Goal: Task Accomplishment & Management: Manage account settings

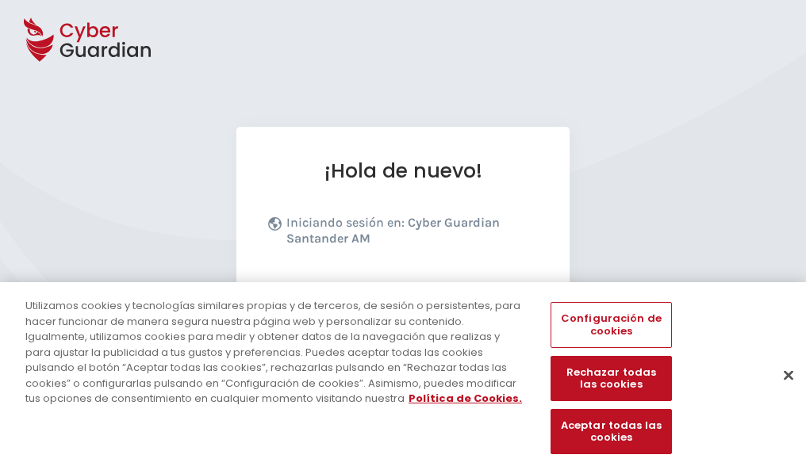
scroll to position [194, 0]
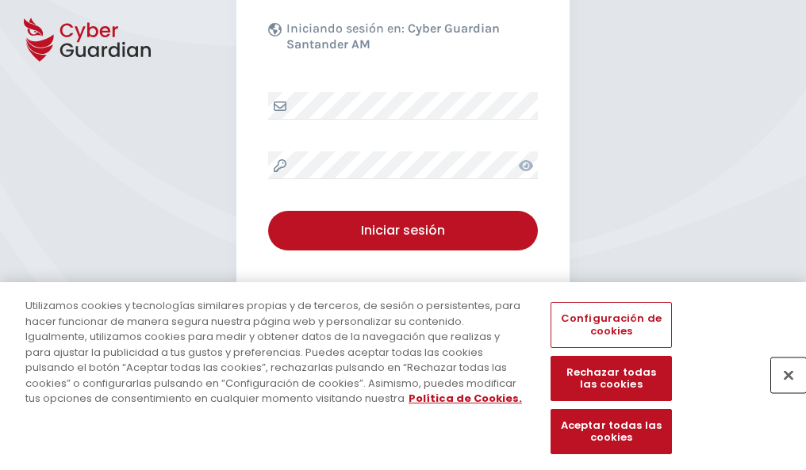
click at [780, 392] on button "Cerrar" at bounding box center [788, 375] width 35 height 35
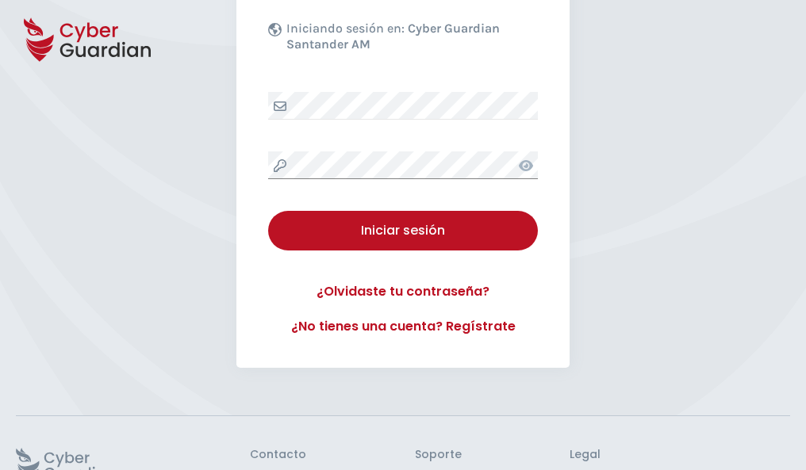
scroll to position [309, 0]
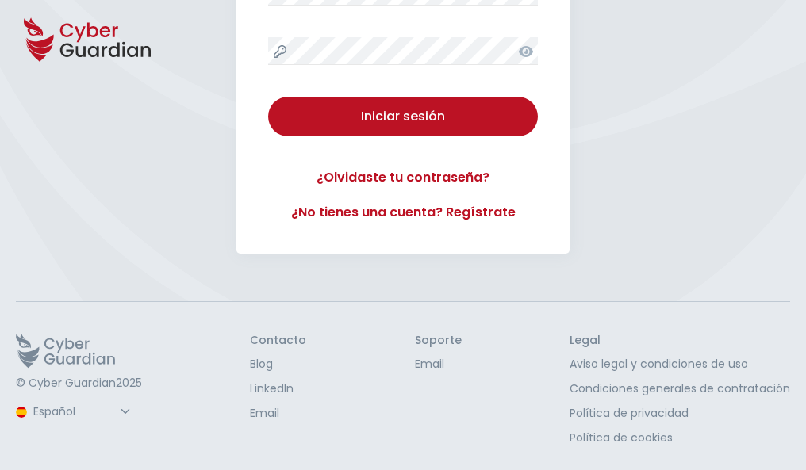
click at [268, 97] on button "Iniciar sesión" at bounding box center [403, 117] width 270 height 40
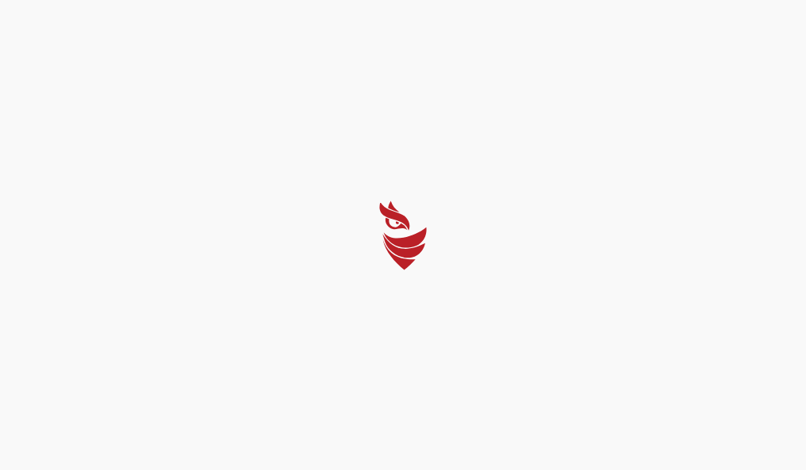
scroll to position [0, 0]
select select "Português (BR)"
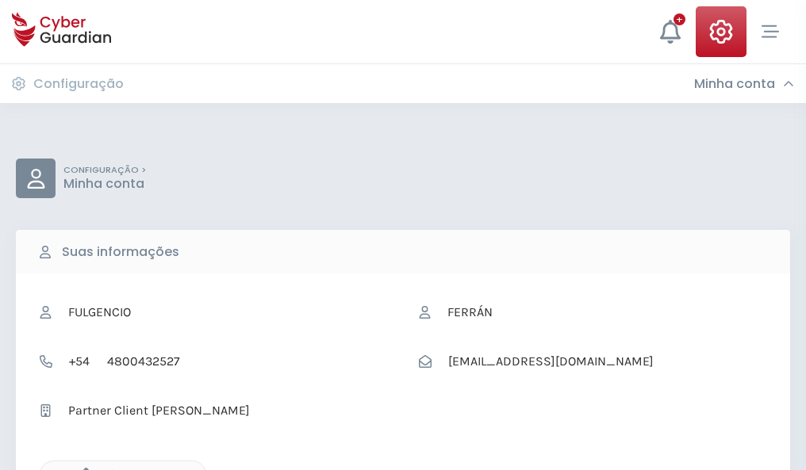
click at [82, 469] on icon "button" at bounding box center [81, 474] width 13 height 13
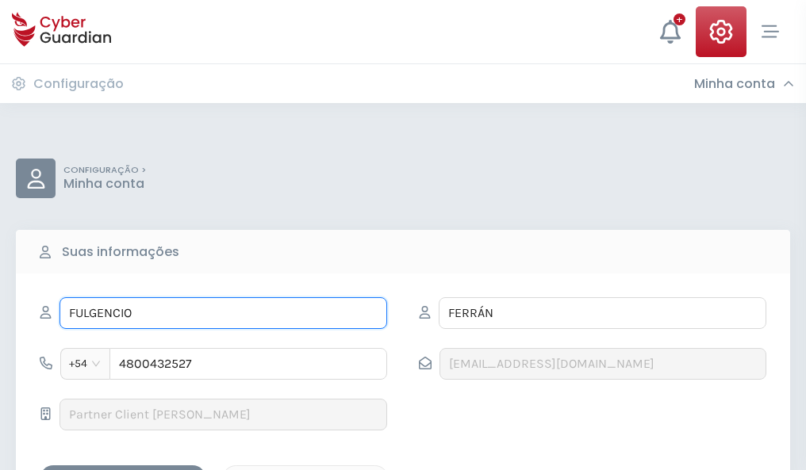
click at [223, 313] on input "FULGENCIO" at bounding box center [223, 313] width 328 height 32
type input "F"
type input "Adriana"
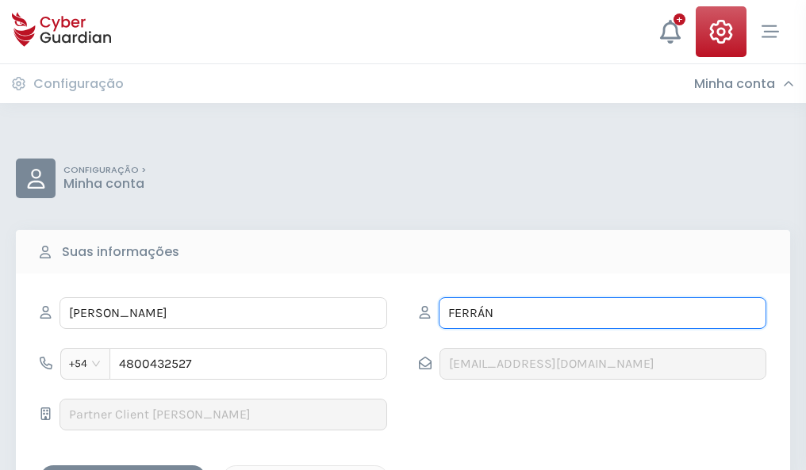
click at [602, 313] on input "FERRÁN" at bounding box center [603, 313] width 328 height 32
type input "F"
type input "Contreras"
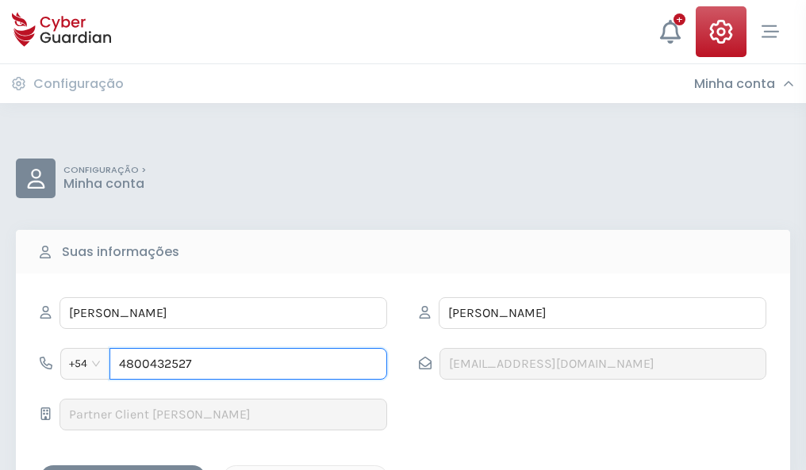
click at [248, 364] on input "4800432527" at bounding box center [248, 364] width 278 height 32
type input "4"
type input "4836699342"
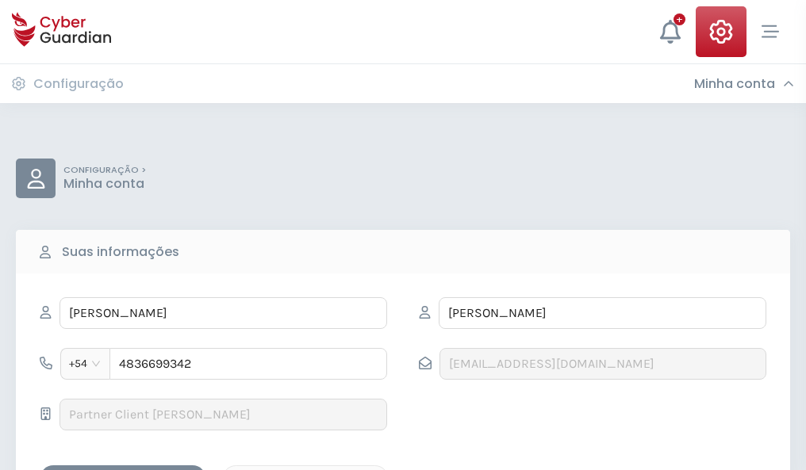
click at [123, 469] on div "Salvar alterações" at bounding box center [123, 479] width 143 height 20
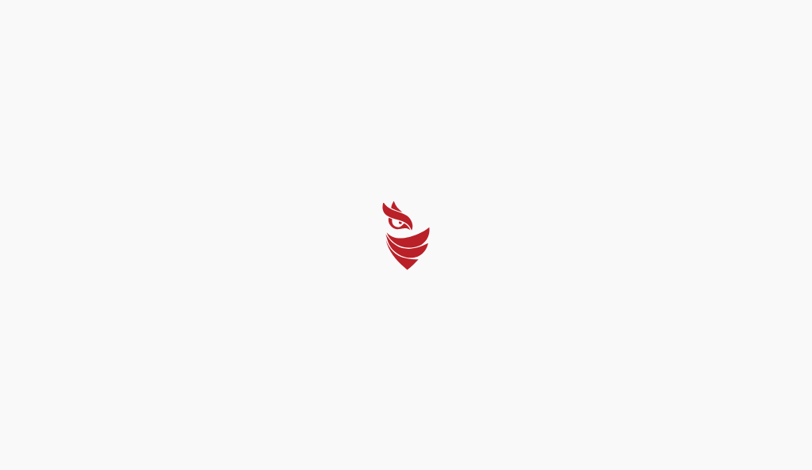
select select "Português (BR)"
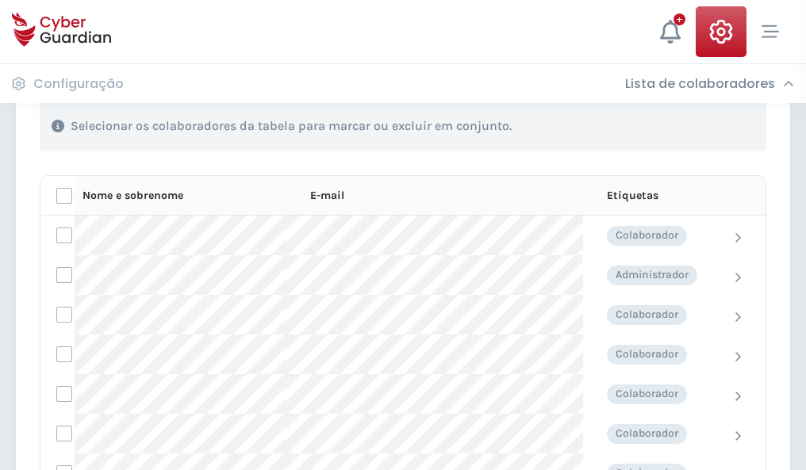
scroll to position [679, 0]
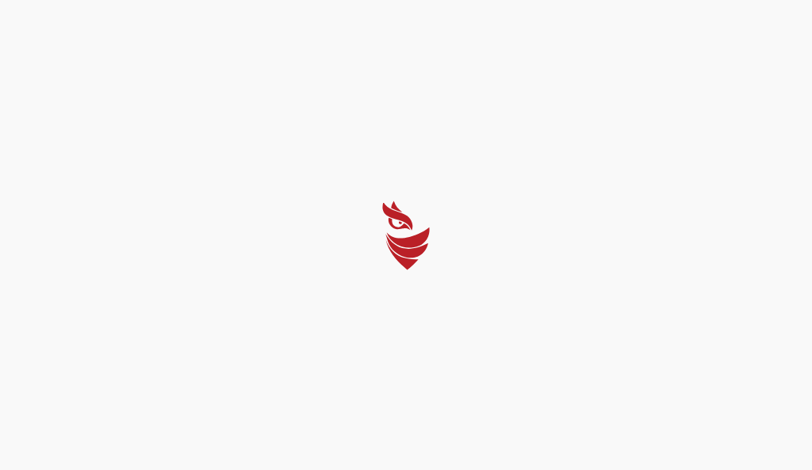
select select "Português (BR)"
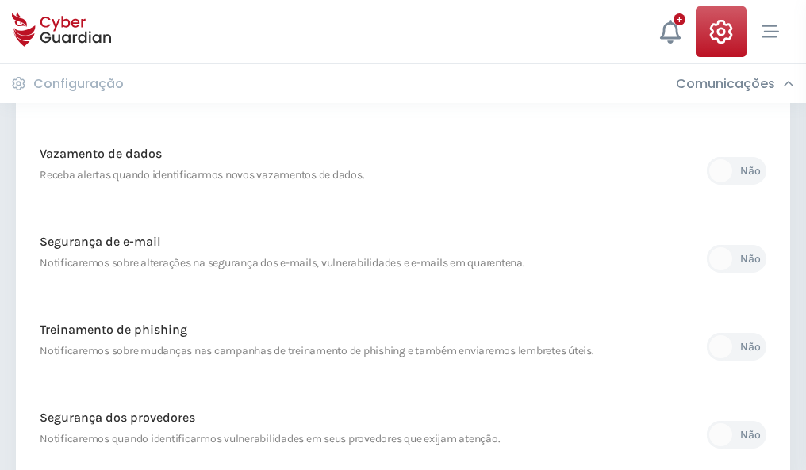
scroll to position [835, 0]
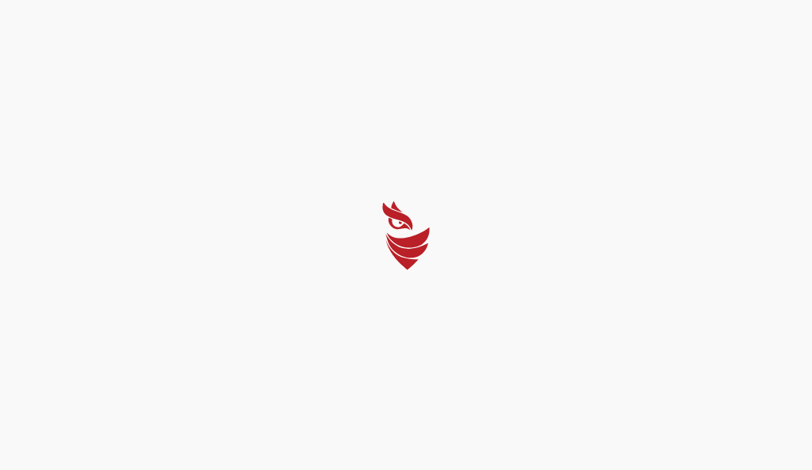
select select "Português (BR)"
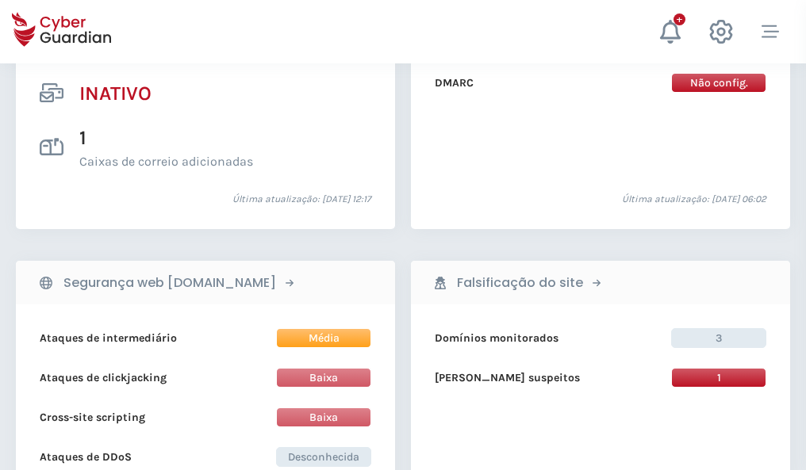
scroll to position [1572, 0]
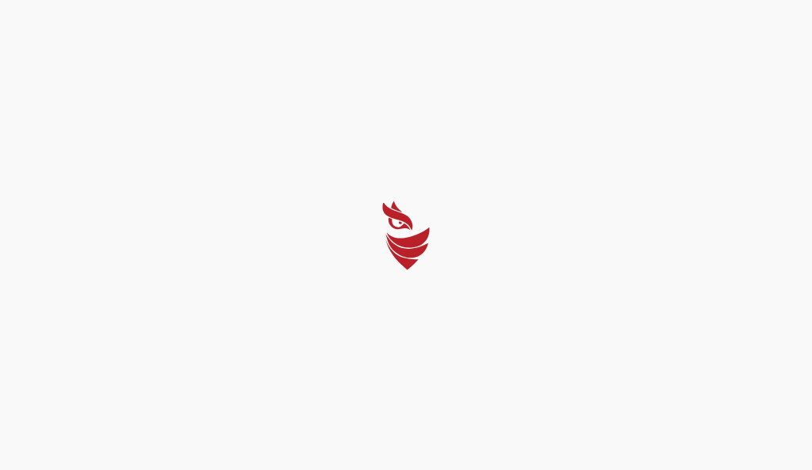
select select "Português (BR)"
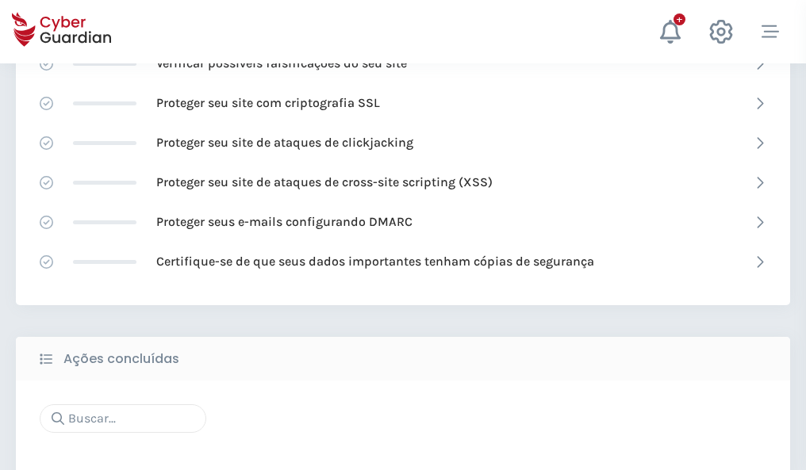
scroll to position [1056, 0]
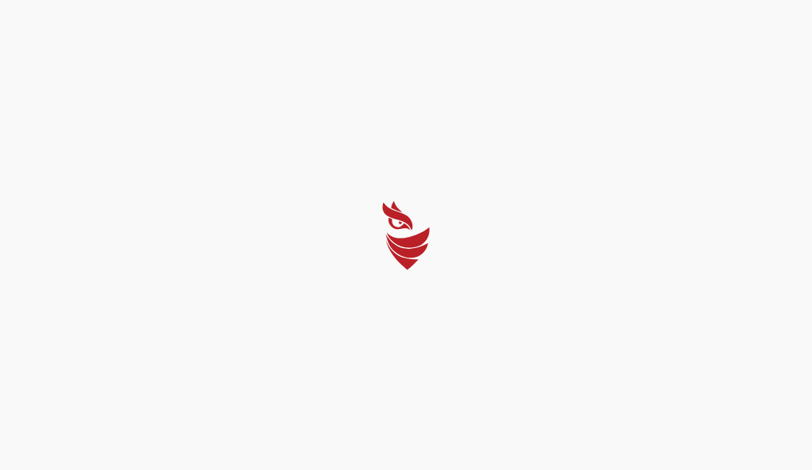
select select "Português (BR)"
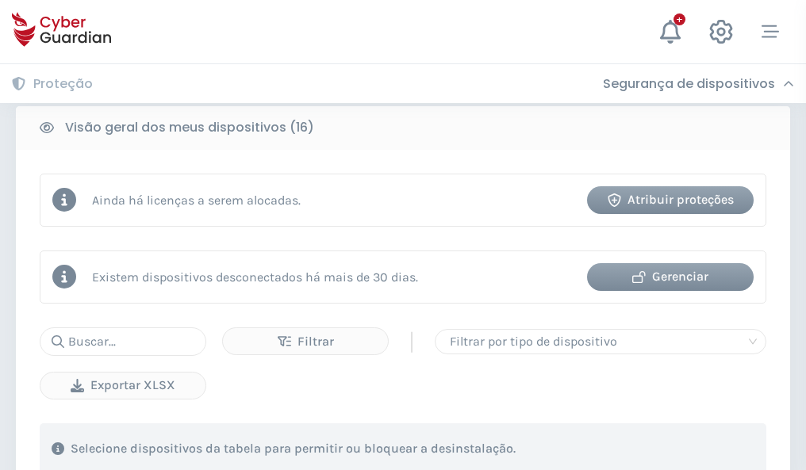
scroll to position [1478, 0]
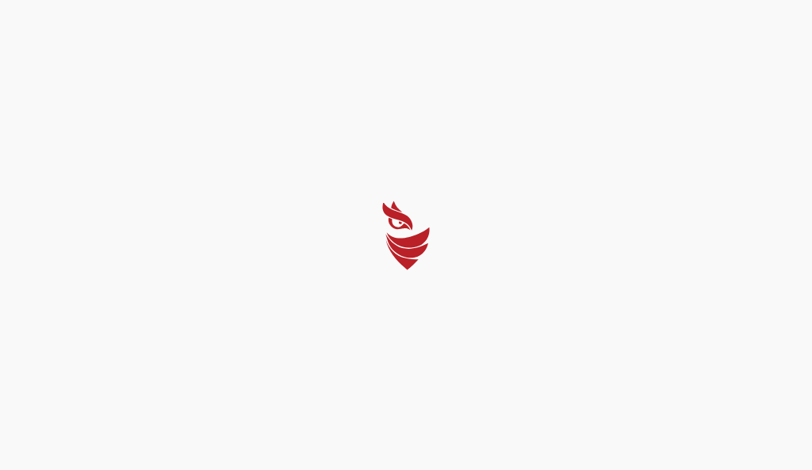
select select "Português (BR)"
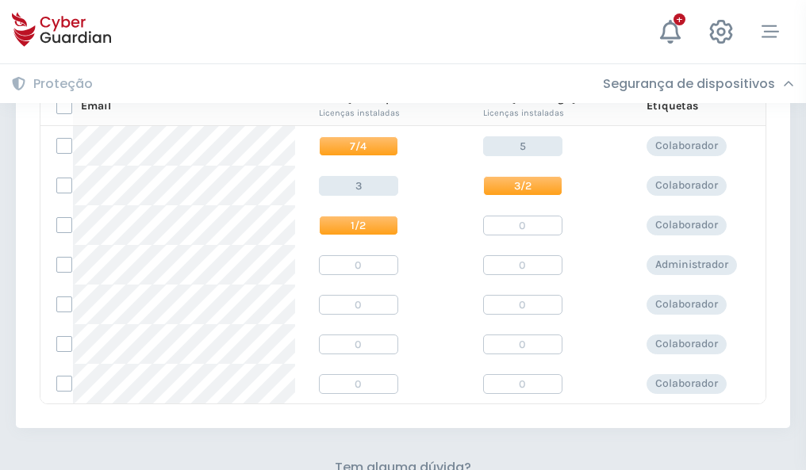
scroll to position [680, 0]
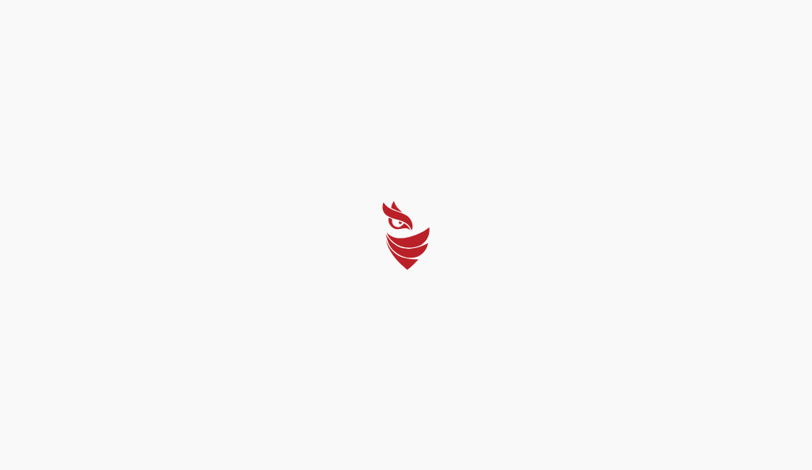
select select "Português (BR)"
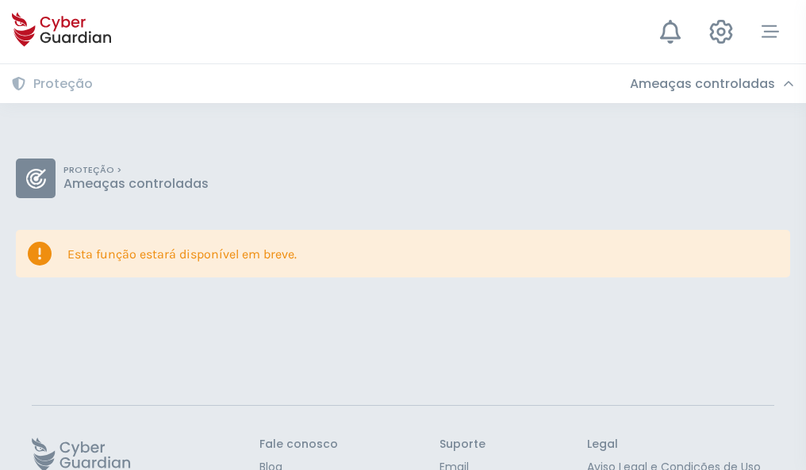
scroll to position [103, 0]
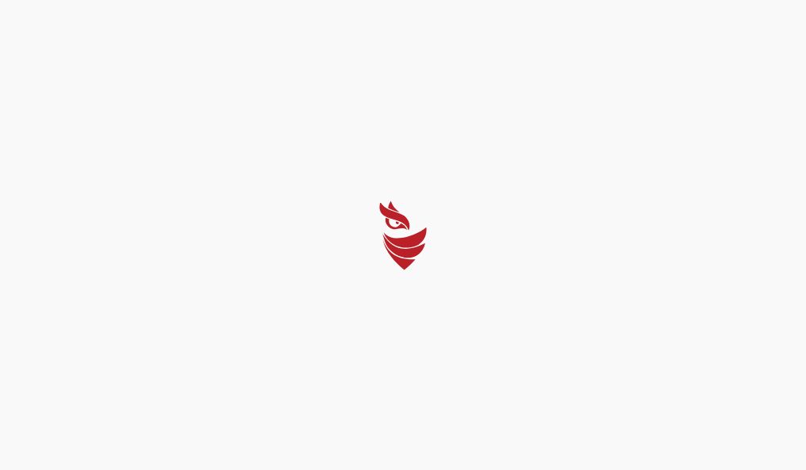
select select "Português (BR)"
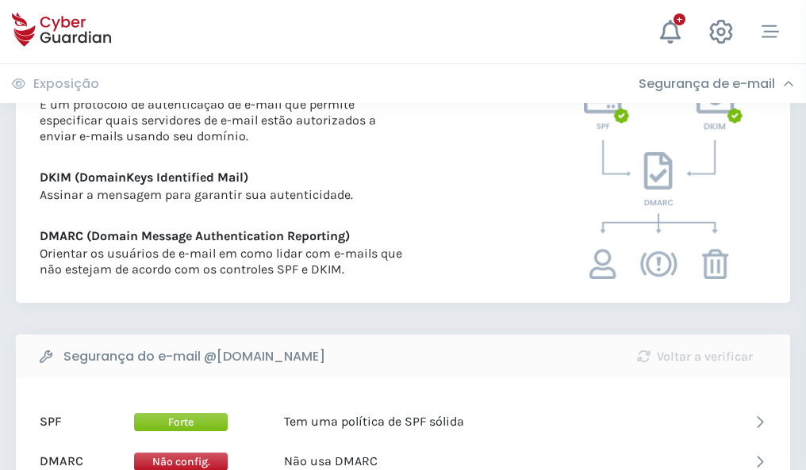
scroll to position [856, 0]
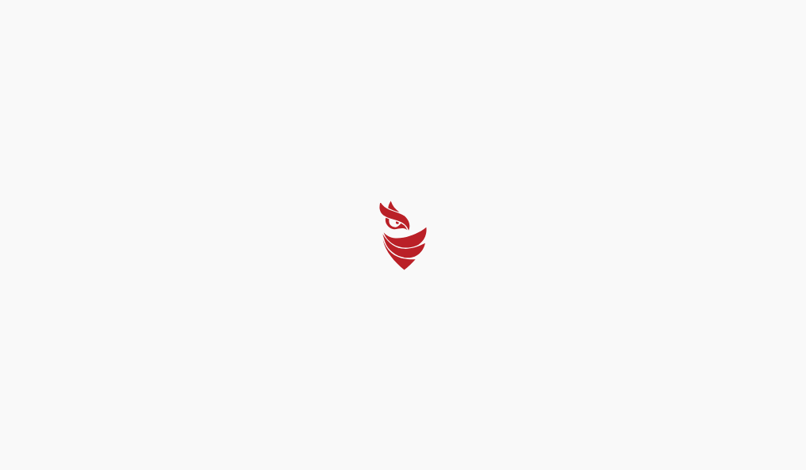
select select "Português (BR)"
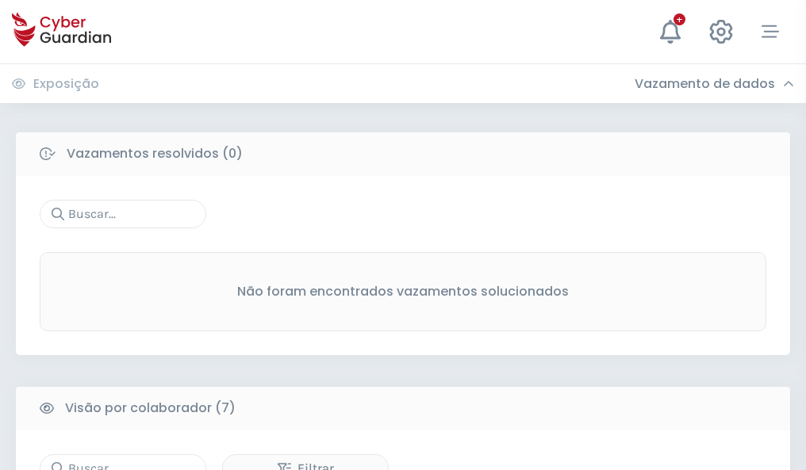
scroll to position [1312, 0]
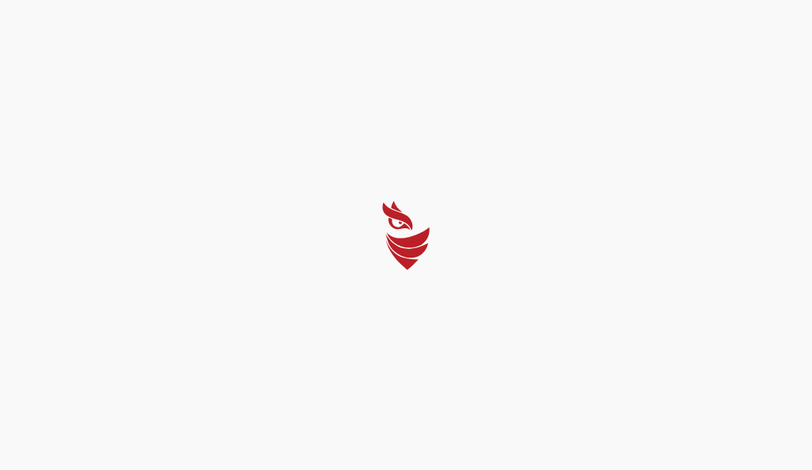
select select "Português (BR)"
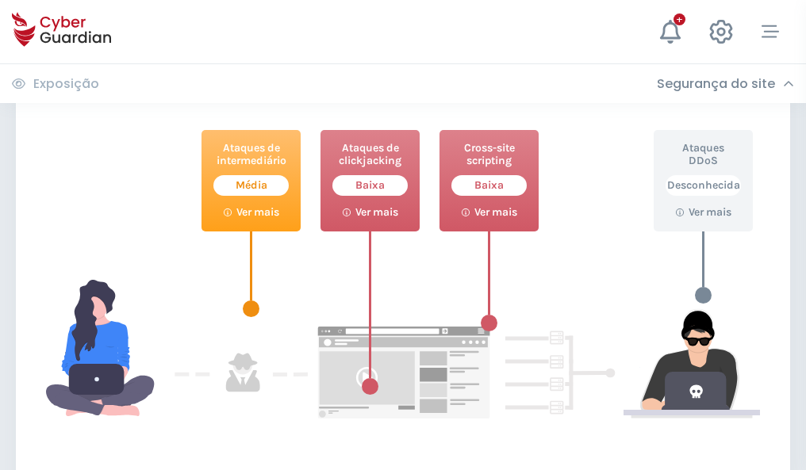
scroll to position [864, 0]
